Goal: Information Seeking & Learning: Learn about a topic

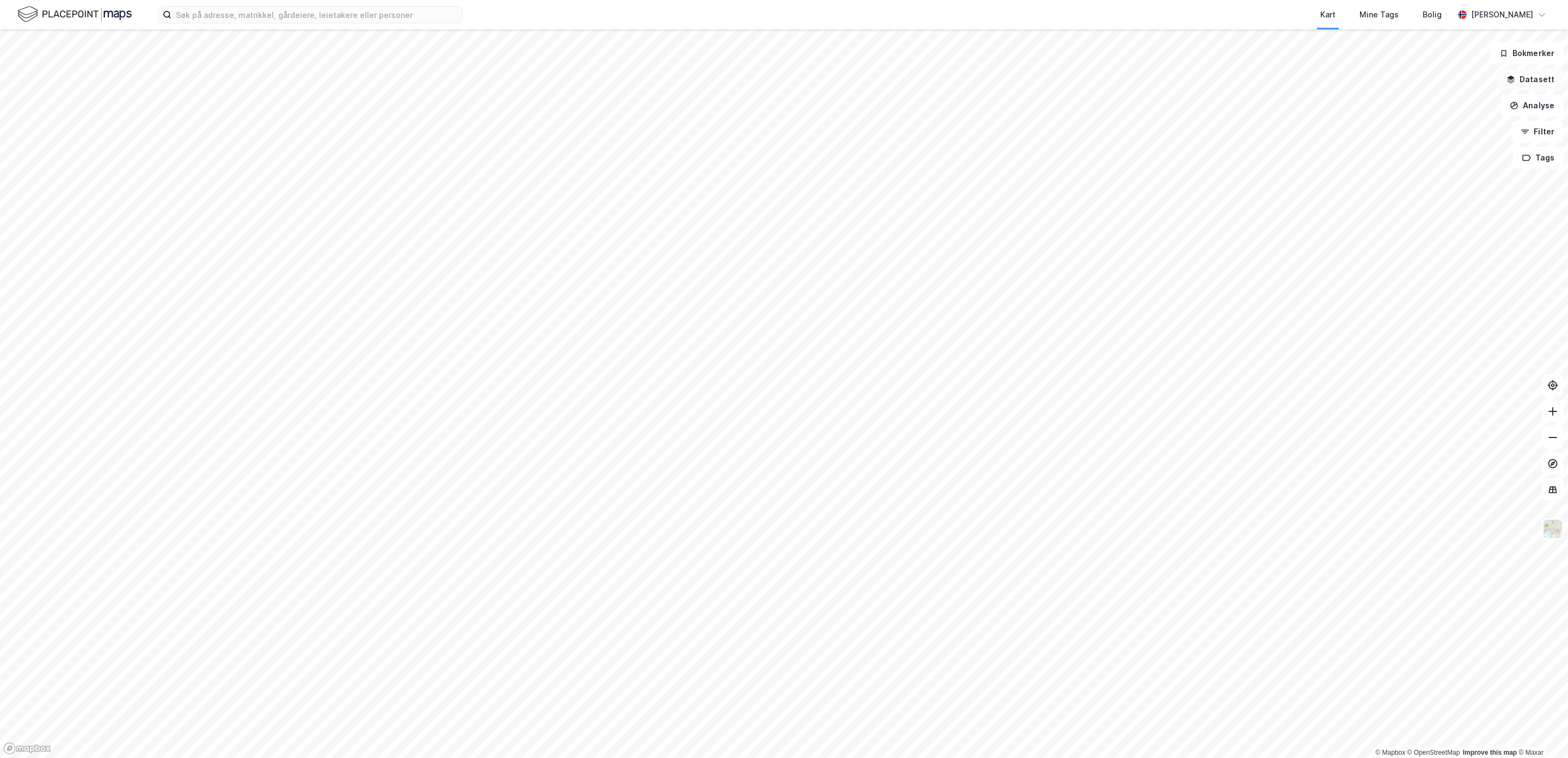
click at [1534, 80] on button "Datasett" at bounding box center [1530, 80] width 66 height 22
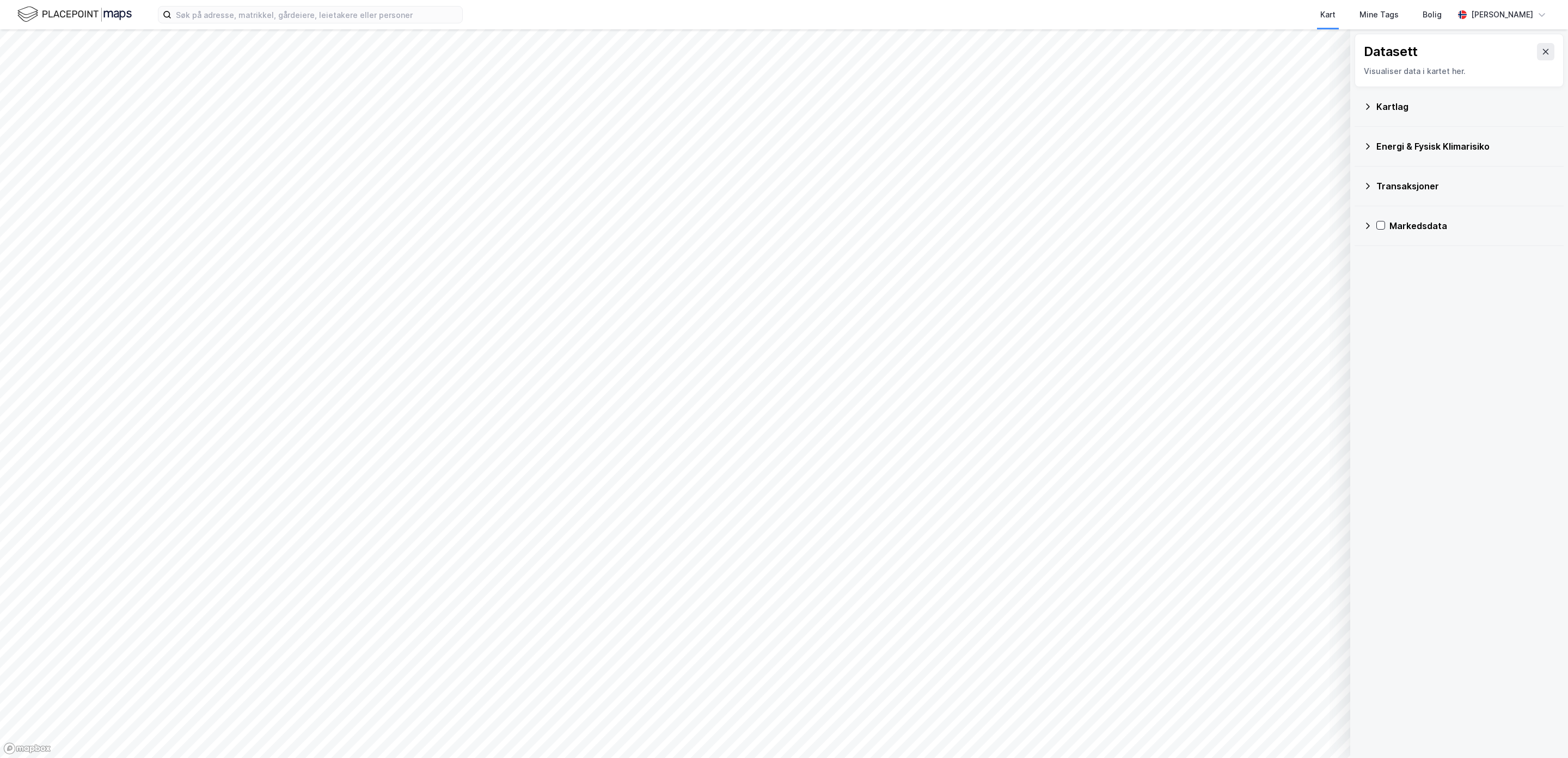
click at [1366, 103] on icon at bounding box center [1368, 106] width 9 height 9
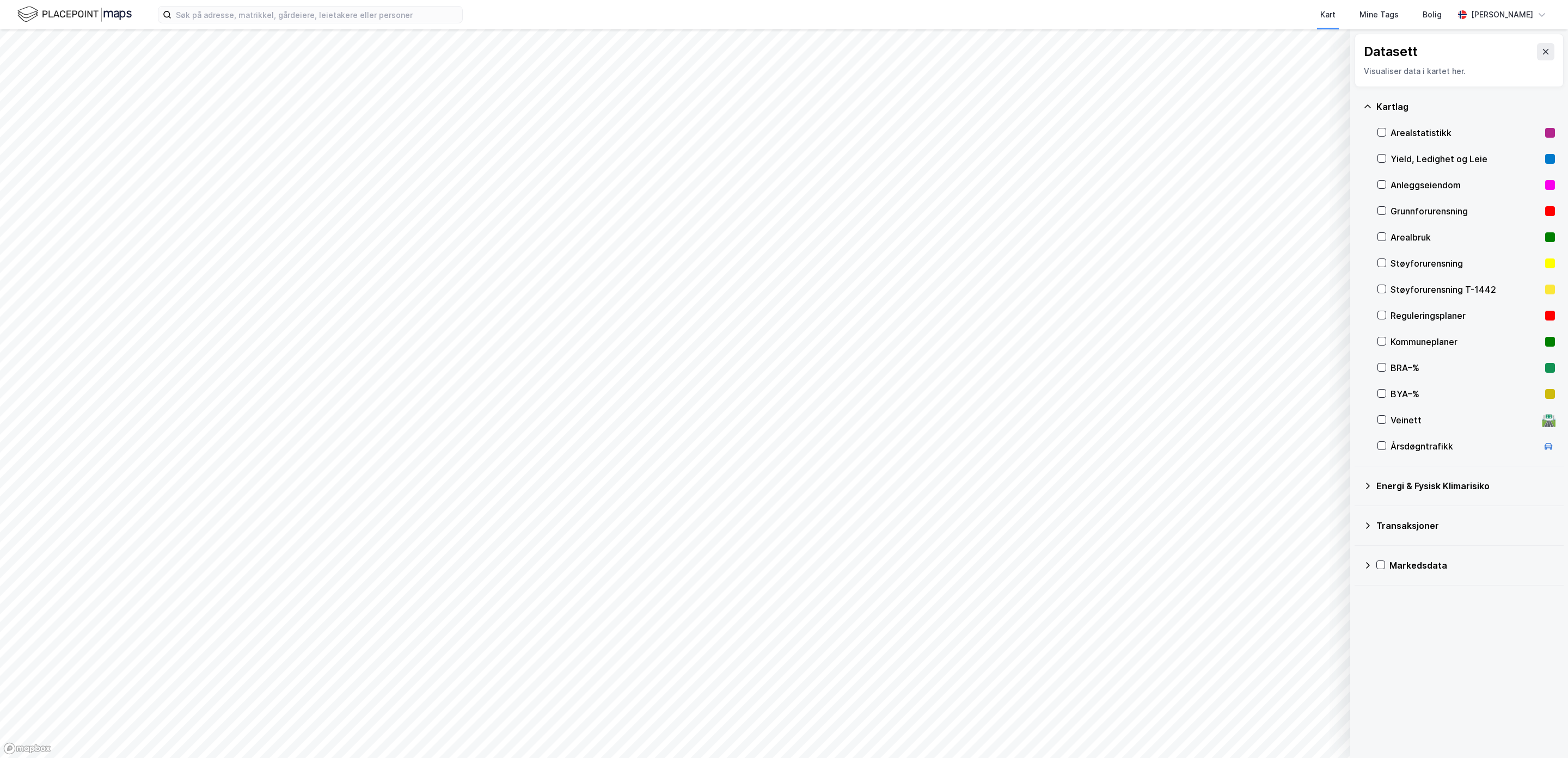
click at [1382, 231] on div "Arealbruk" at bounding box center [1466, 237] width 178 height 26
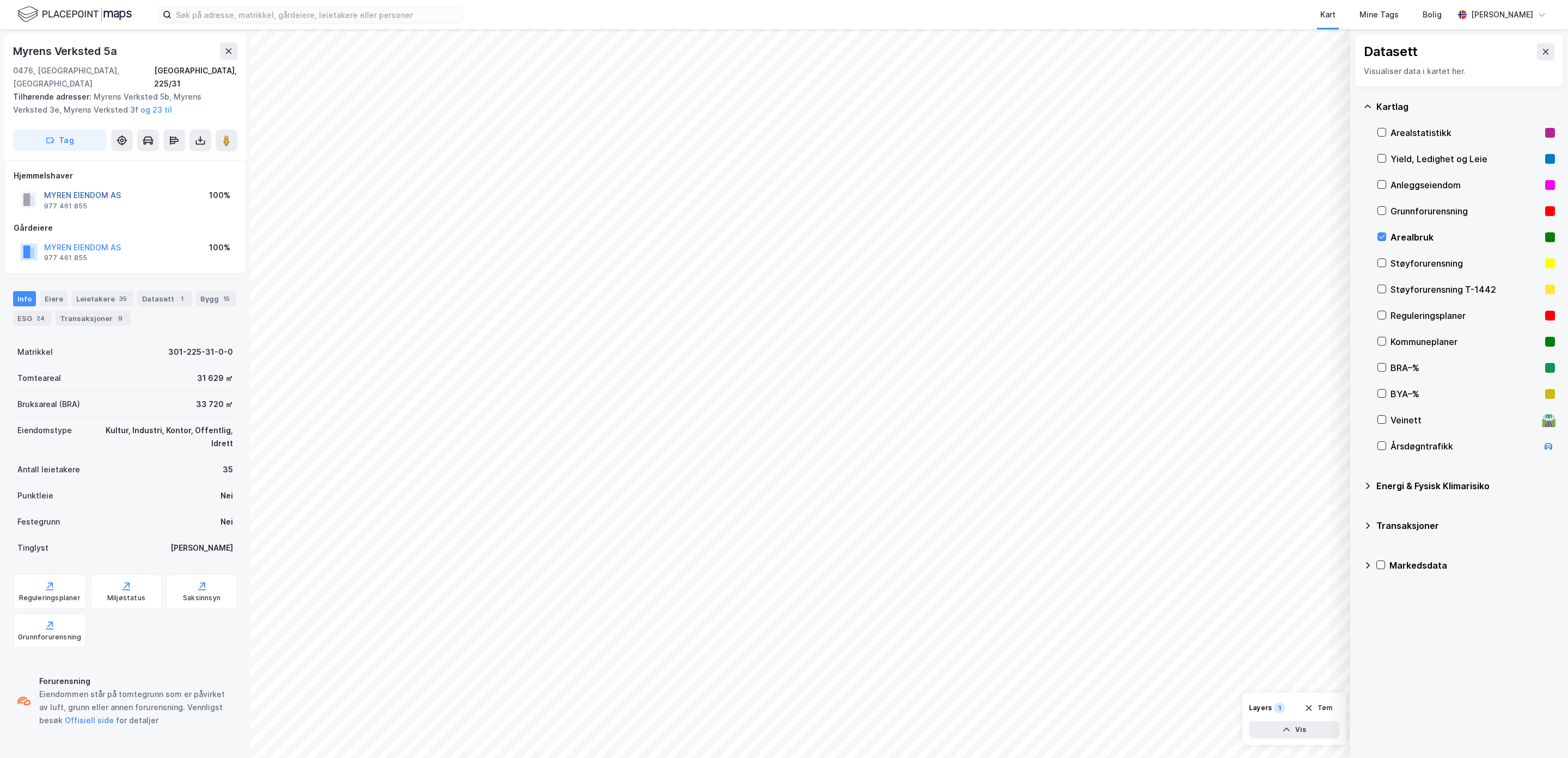
click at [0, 0] on button "MYREN EIENDOM AS" at bounding box center [0, 0] width 0 height 0
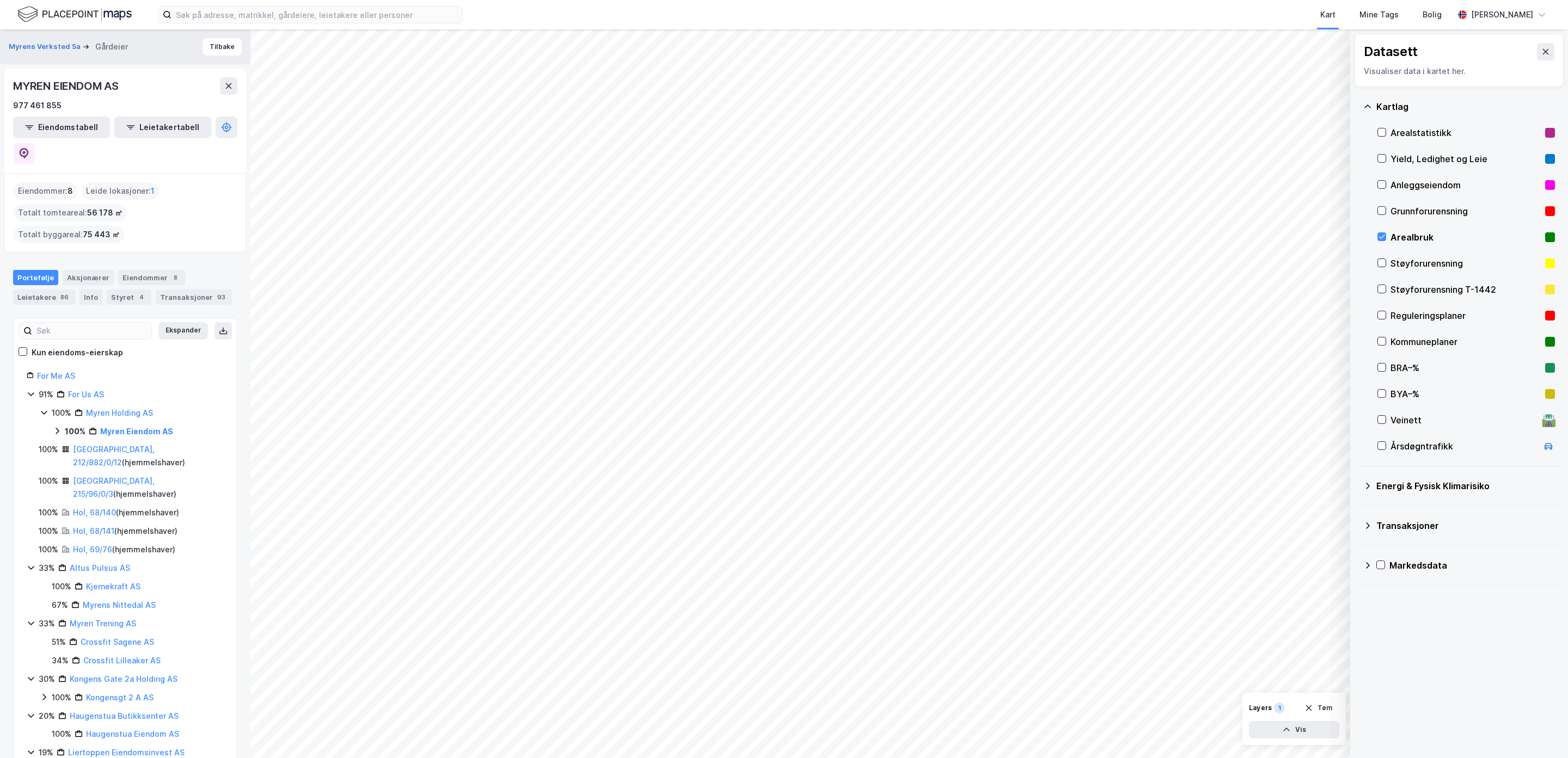
click at [86, 257] on div "Portefølje Aksjonærer Eiendommer 8 Leietakere 86 Info Styret 4 Transaksjoner 93" at bounding box center [125, 283] width 250 height 52
click at [87, 270] on div "Aksjonærer" at bounding box center [88, 277] width 51 height 15
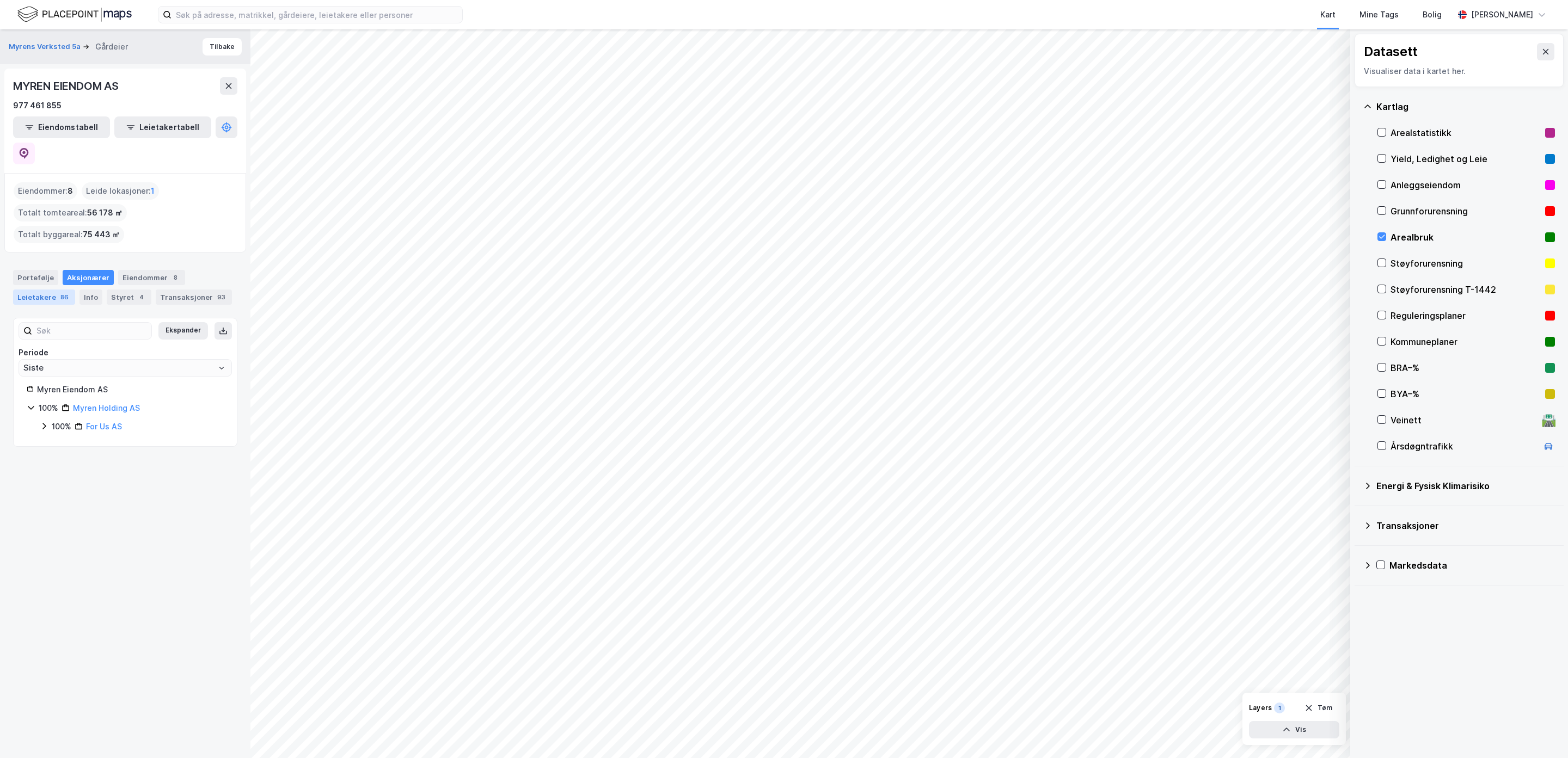
click at [41, 290] on div "Leietakere 86" at bounding box center [44, 297] width 62 height 15
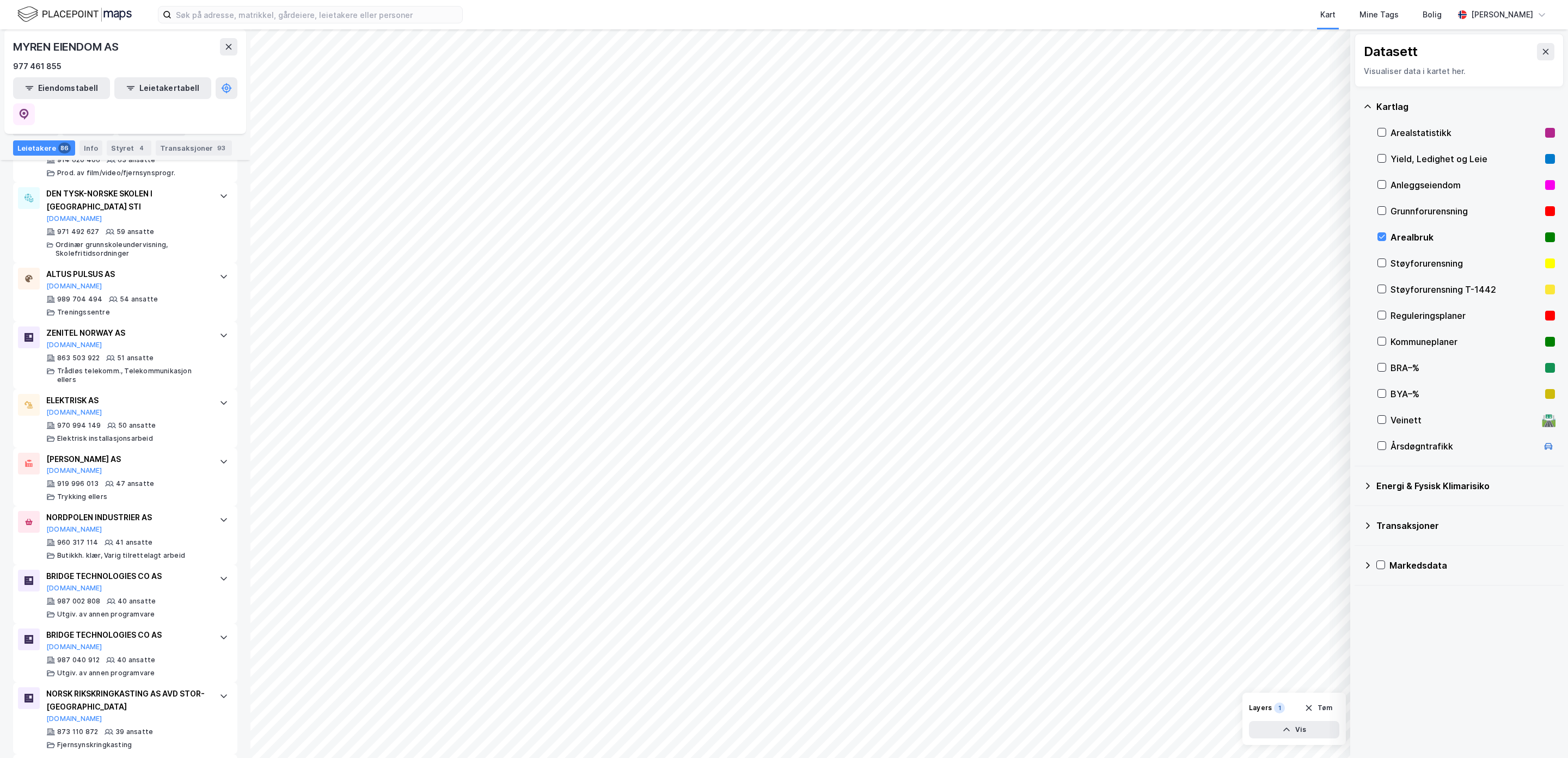
scroll to position [21, 0]
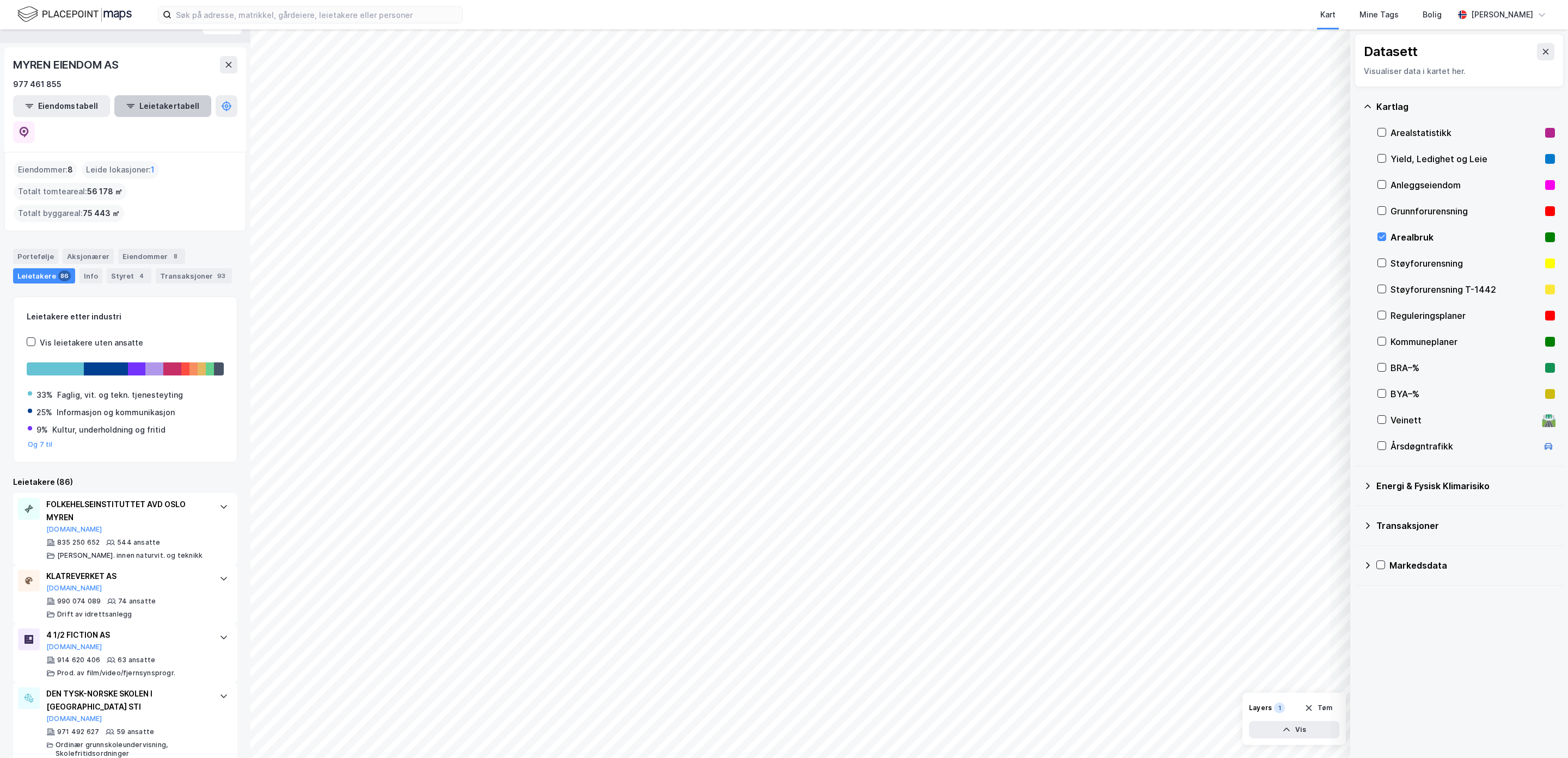
click at [124, 105] on button "Leietakertabell" at bounding box center [163, 106] width 97 height 22
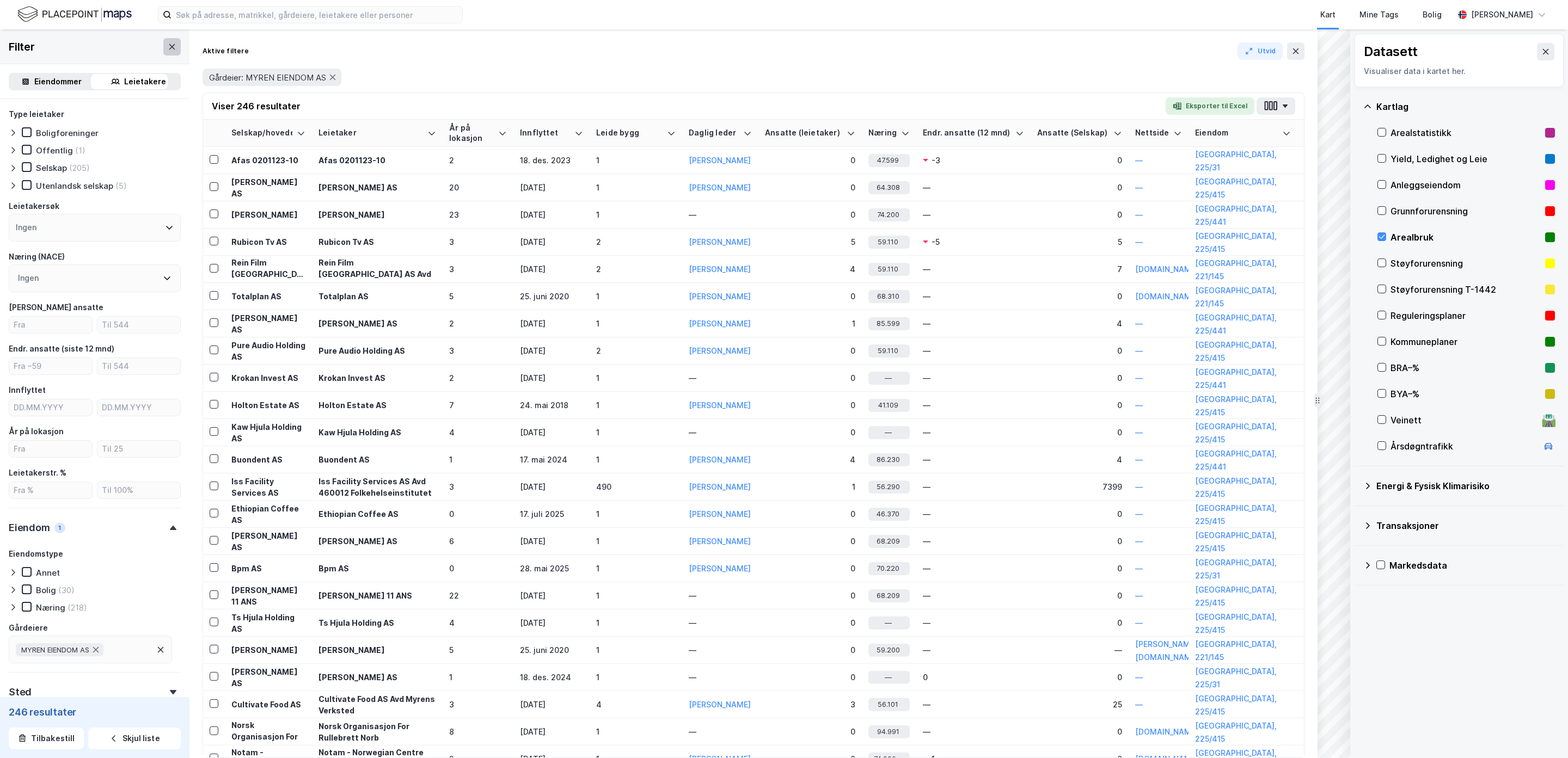
click at [163, 41] on button at bounding box center [172, 47] width 18 height 18
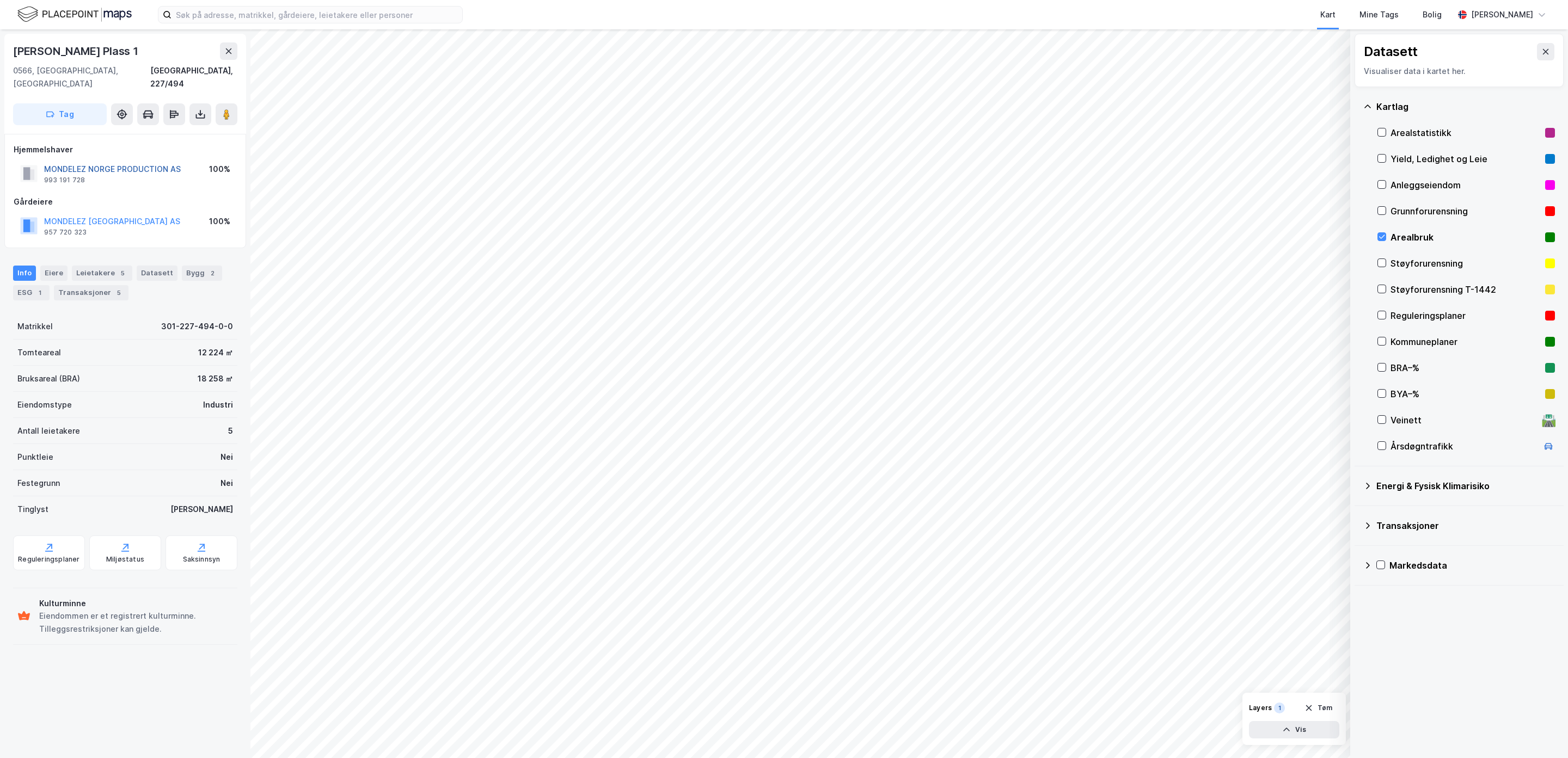
click at [0, 0] on button "MONDELEZ NORGE PRODUCTION AS" at bounding box center [0, 0] width 0 height 0
click at [793, 757] on html "Kart Mine Tags [PERSON_NAME] © Mapbox © OpenStreetMap Improve this map © Maxar …" at bounding box center [784, 379] width 1568 height 758
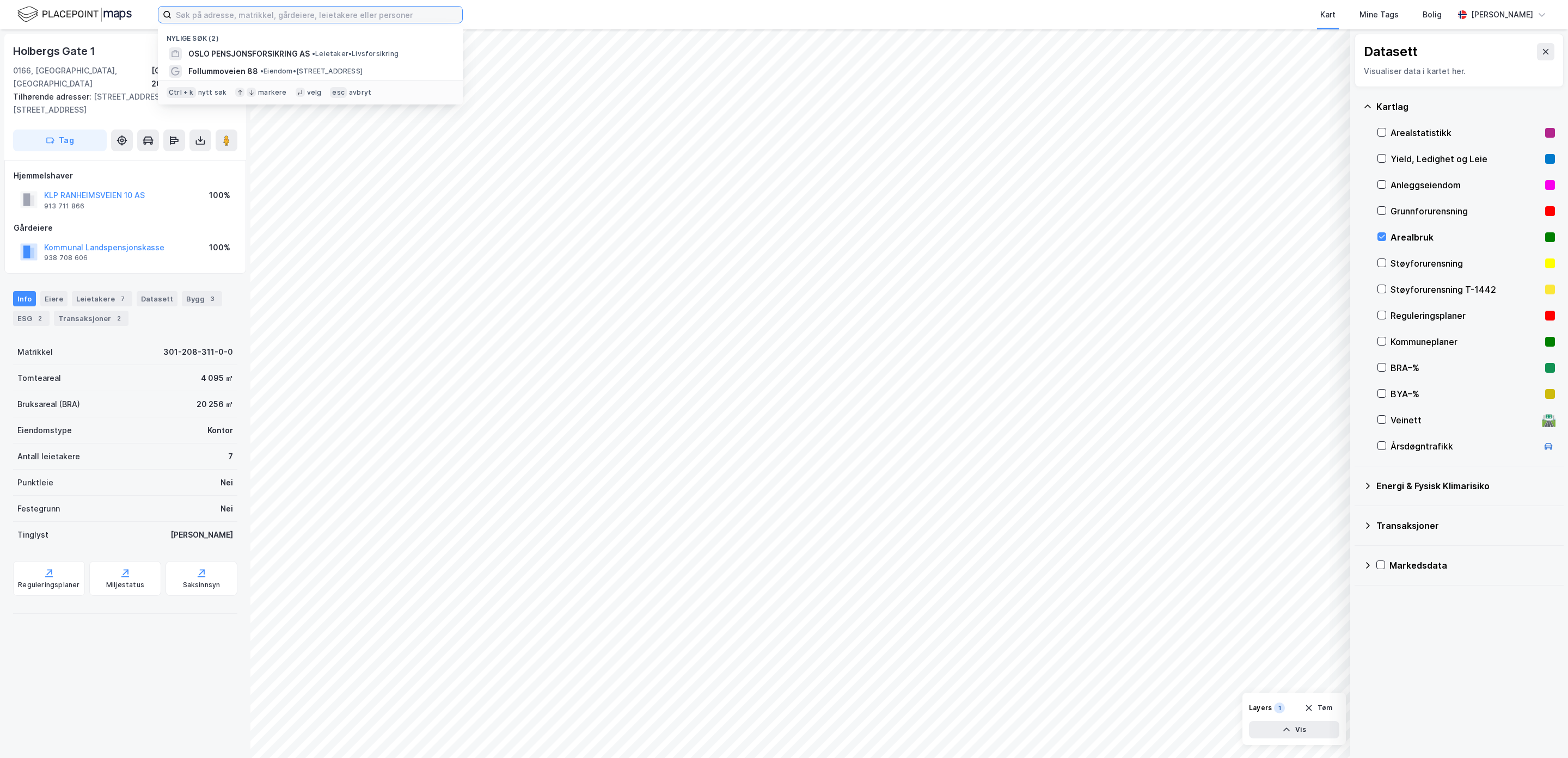
click at [235, 12] on input at bounding box center [317, 15] width 291 height 16
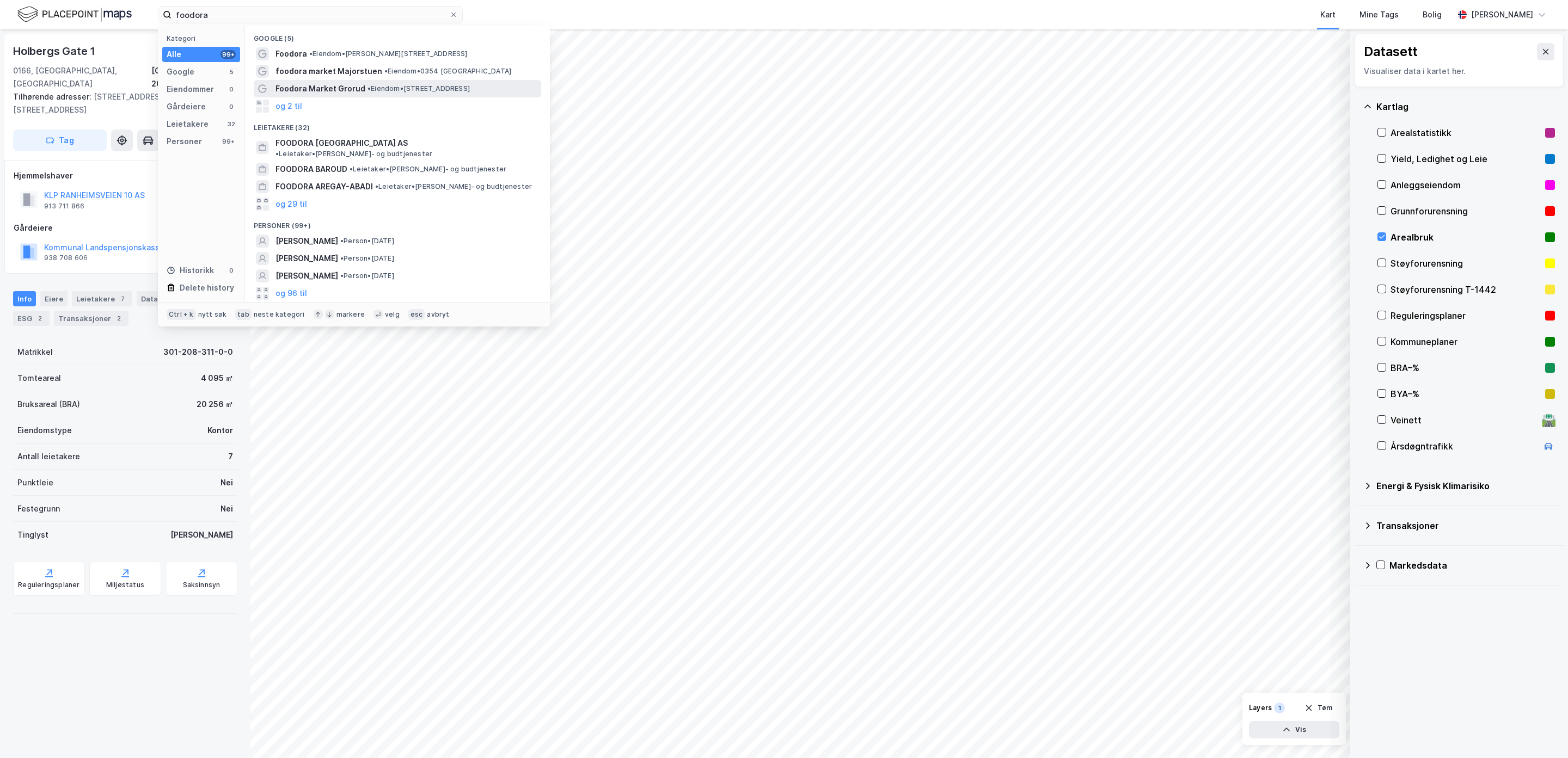
click at [304, 89] on span "Foodora Market Grorud" at bounding box center [321, 88] width 90 height 13
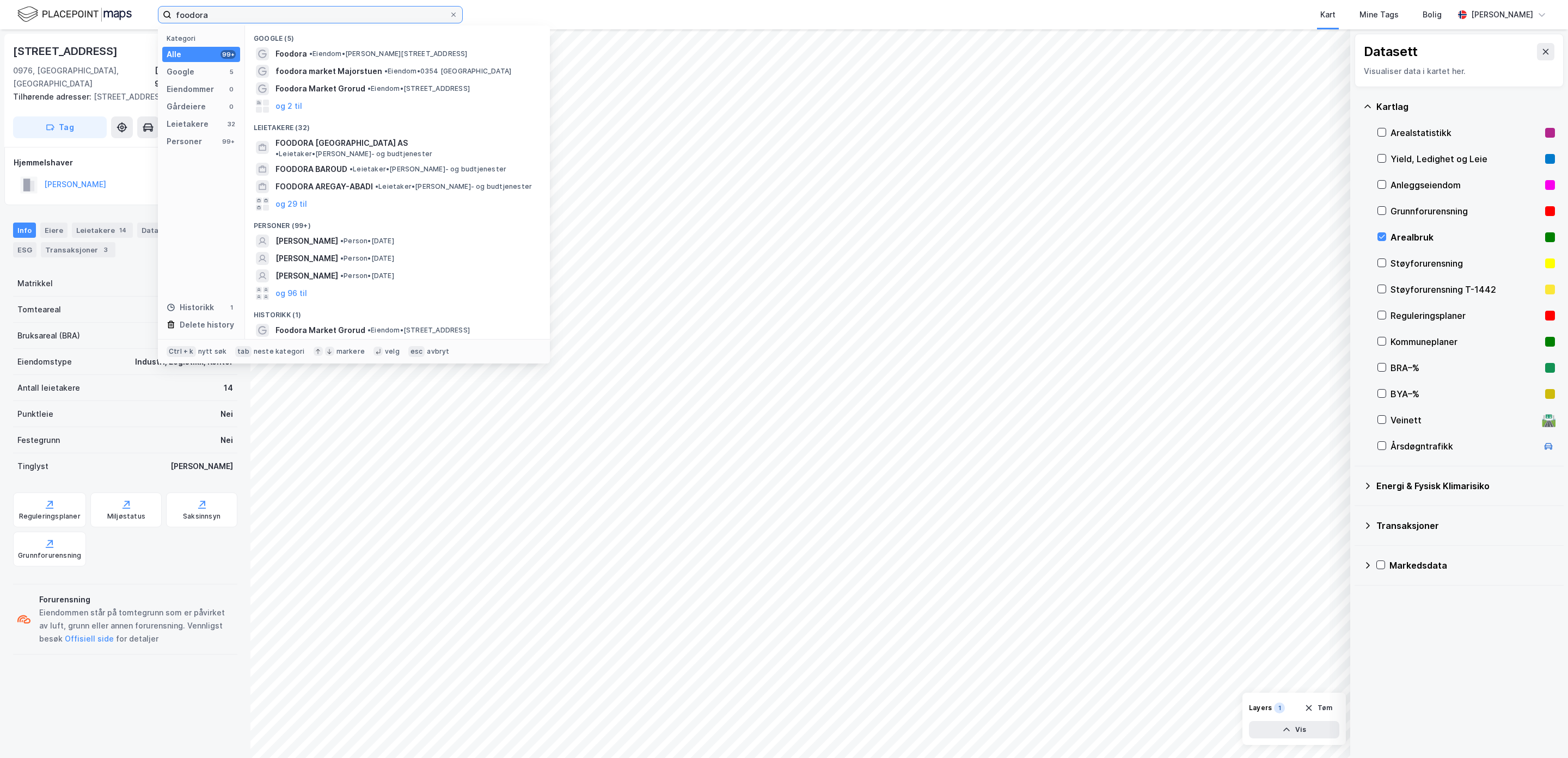
click at [113, 10] on div "foodora Kategori Alle 99+ Google 5 Eiendommer 0 Gårdeiere 0 Leietakere 32 Perso…" at bounding box center [784, 15] width 1568 height 29
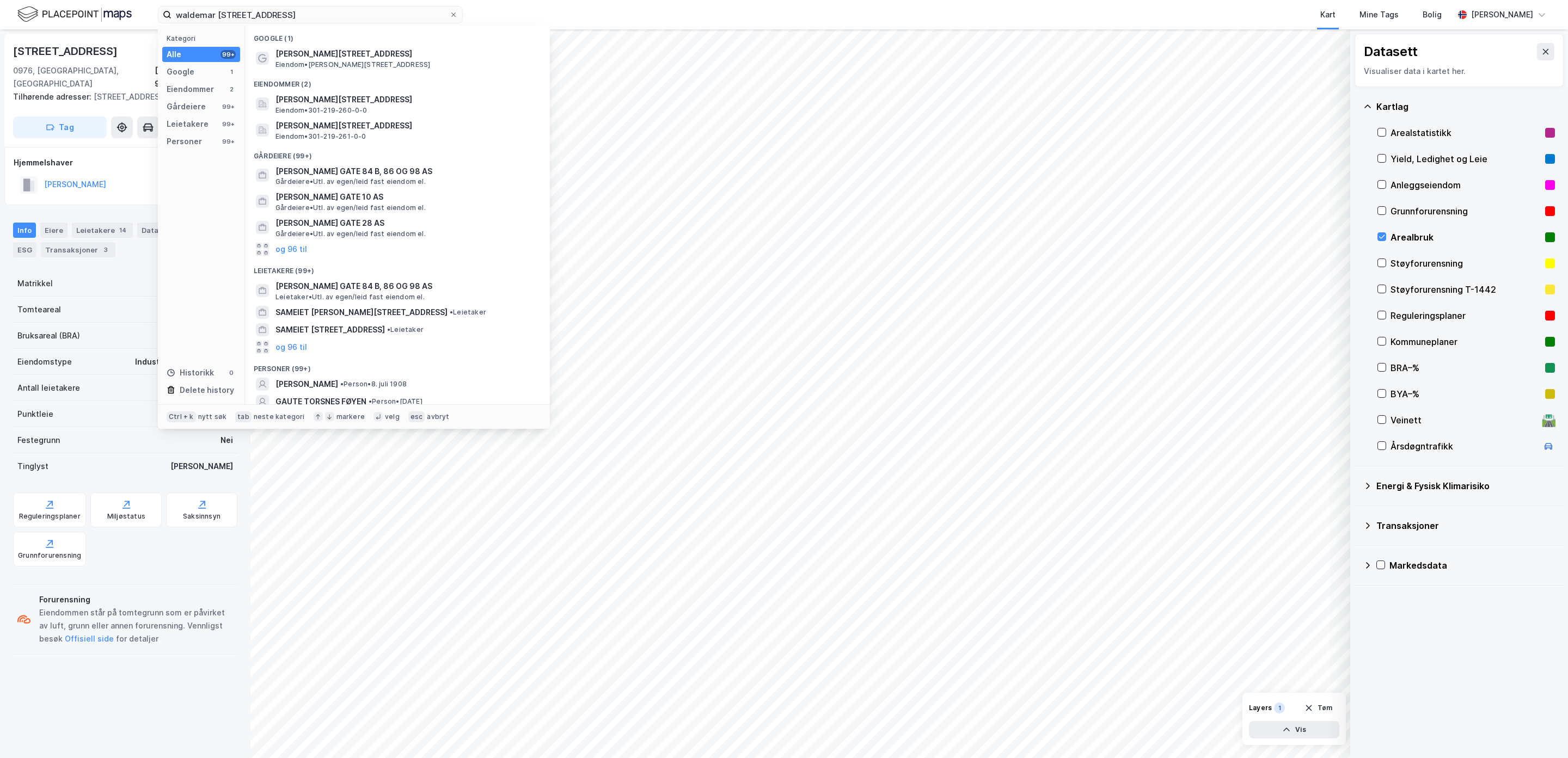
click at [290, 43] on div "Google (1)" at bounding box center [397, 35] width 305 height 19
click at [296, 55] on span "[PERSON_NAME][STREET_ADDRESS]" at bounding box center [406, 54] width 261 height 13
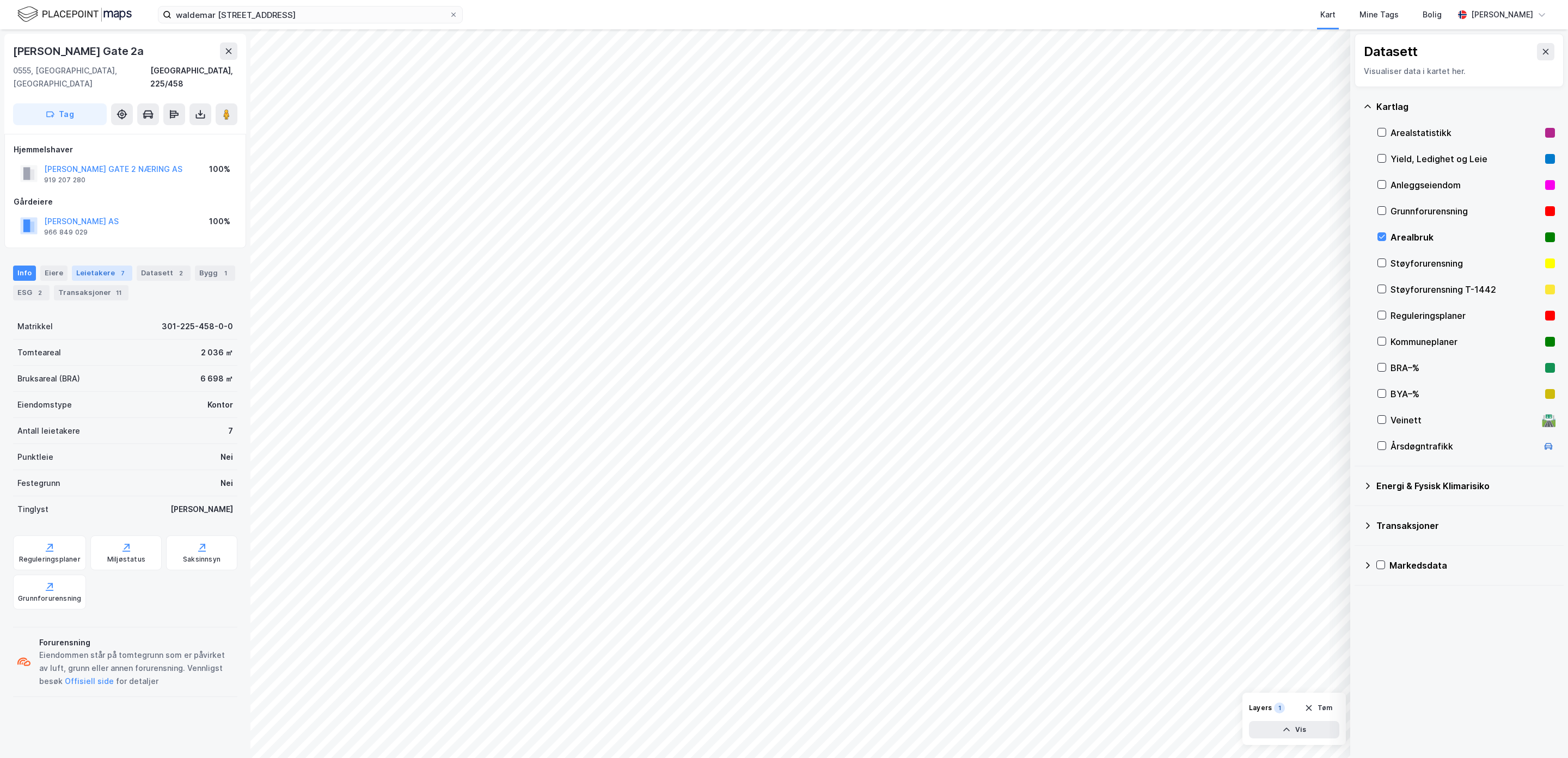
click at [84, 265] on div "Leietakere 7" at bounding box center [102, 273] width 60 height 15
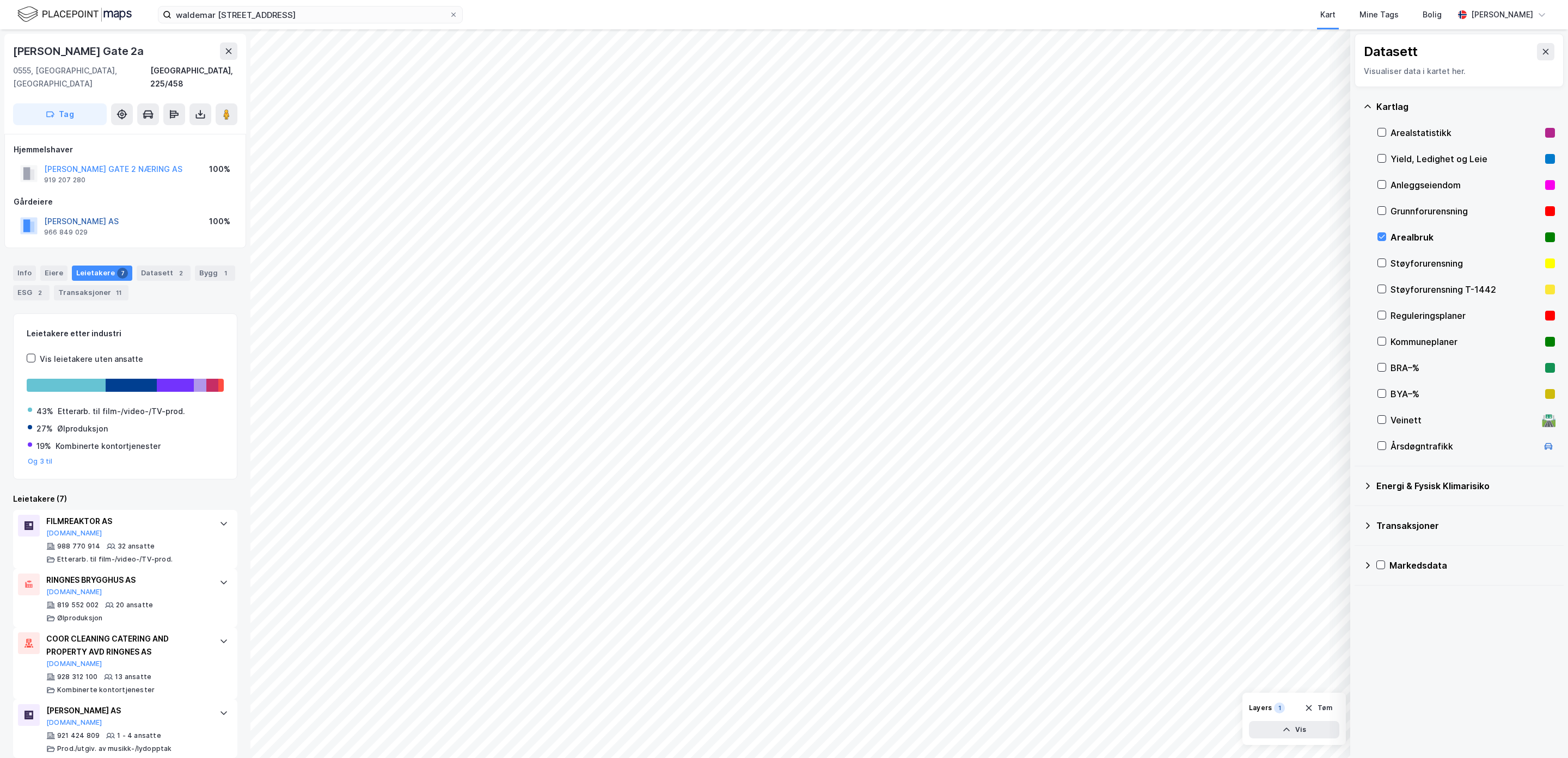
click at [0, 0] on button "[PERSON_NAME] AS" at bounding box center [0, 0] width 0 height 0
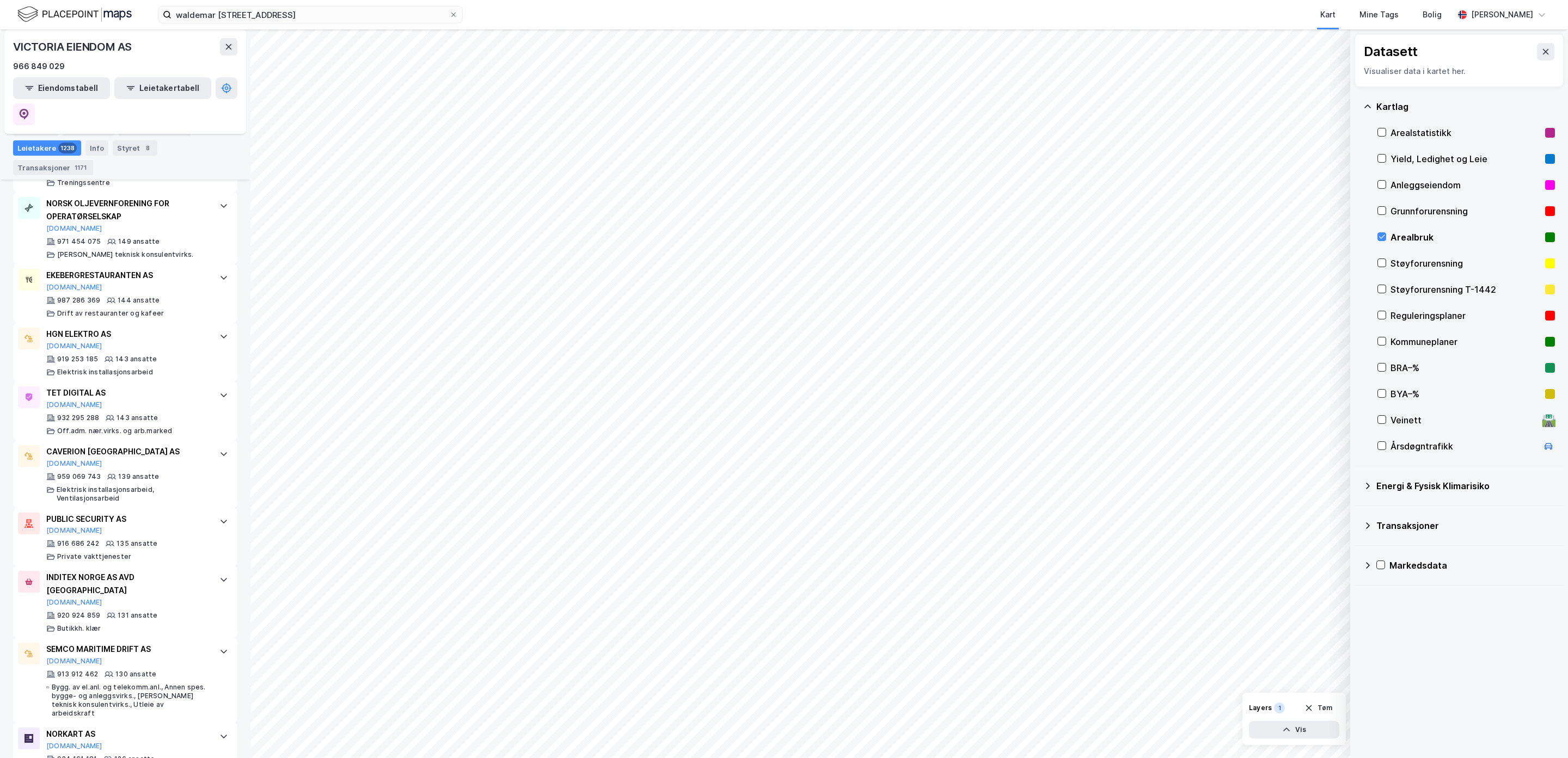
scroll to position [979, 0]
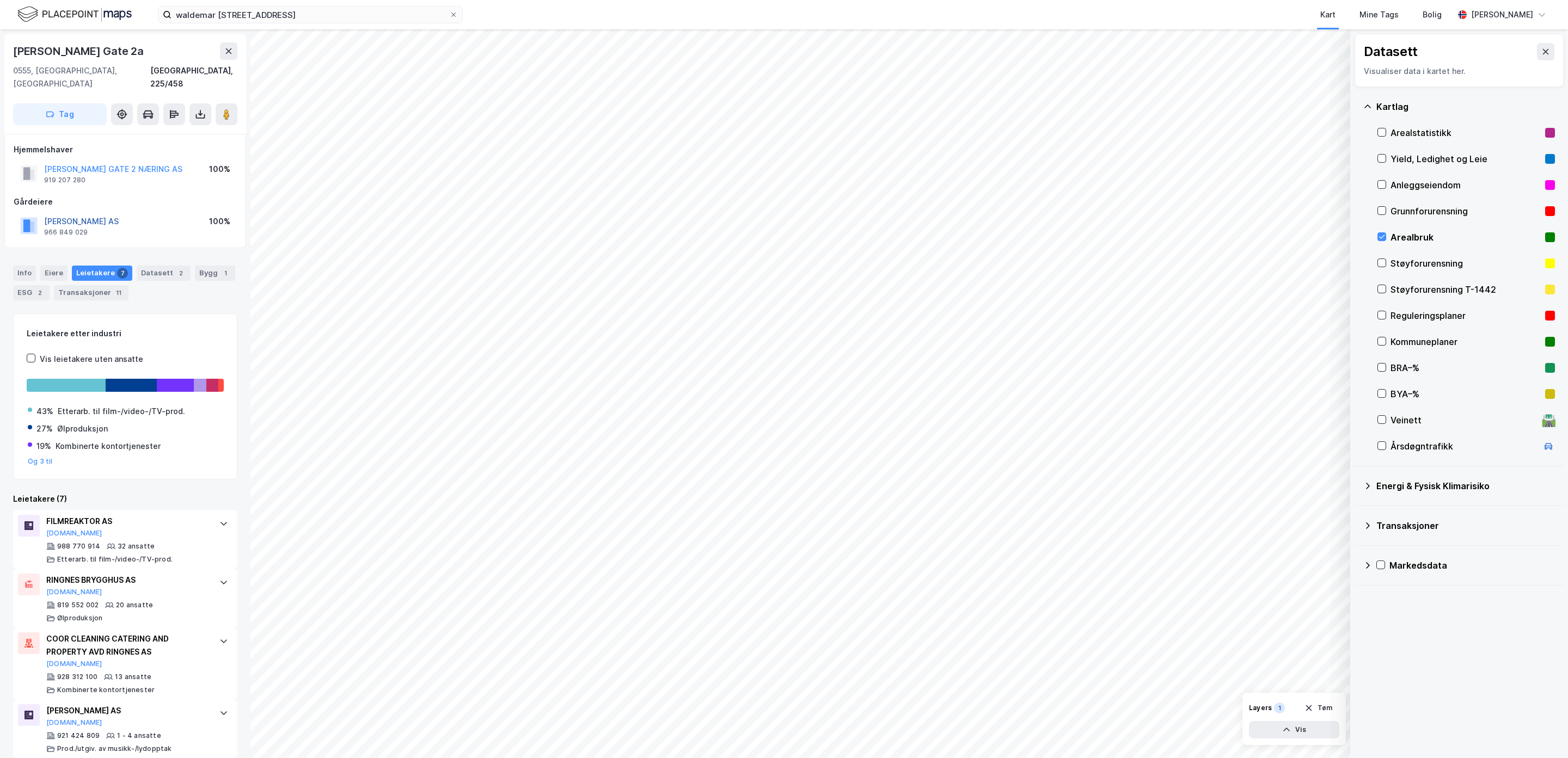
click at [0, 0] on button "[PERSON_NAME] AS" at bounding box center [0, 0] width 0 height 0
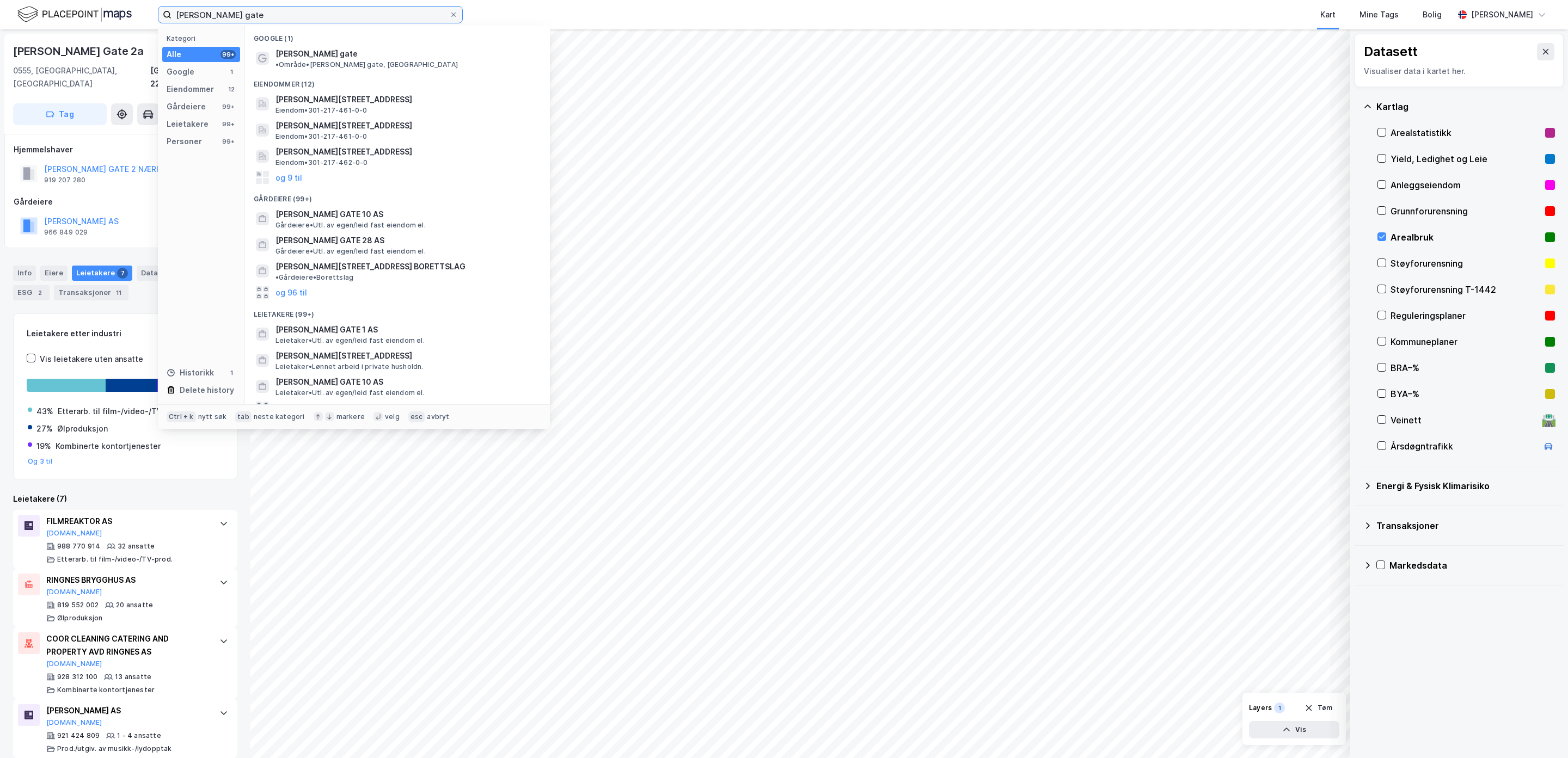
type input "[PERSON_NAME] gate"
